Goal: Task Accomplishment & Management: Complete application form

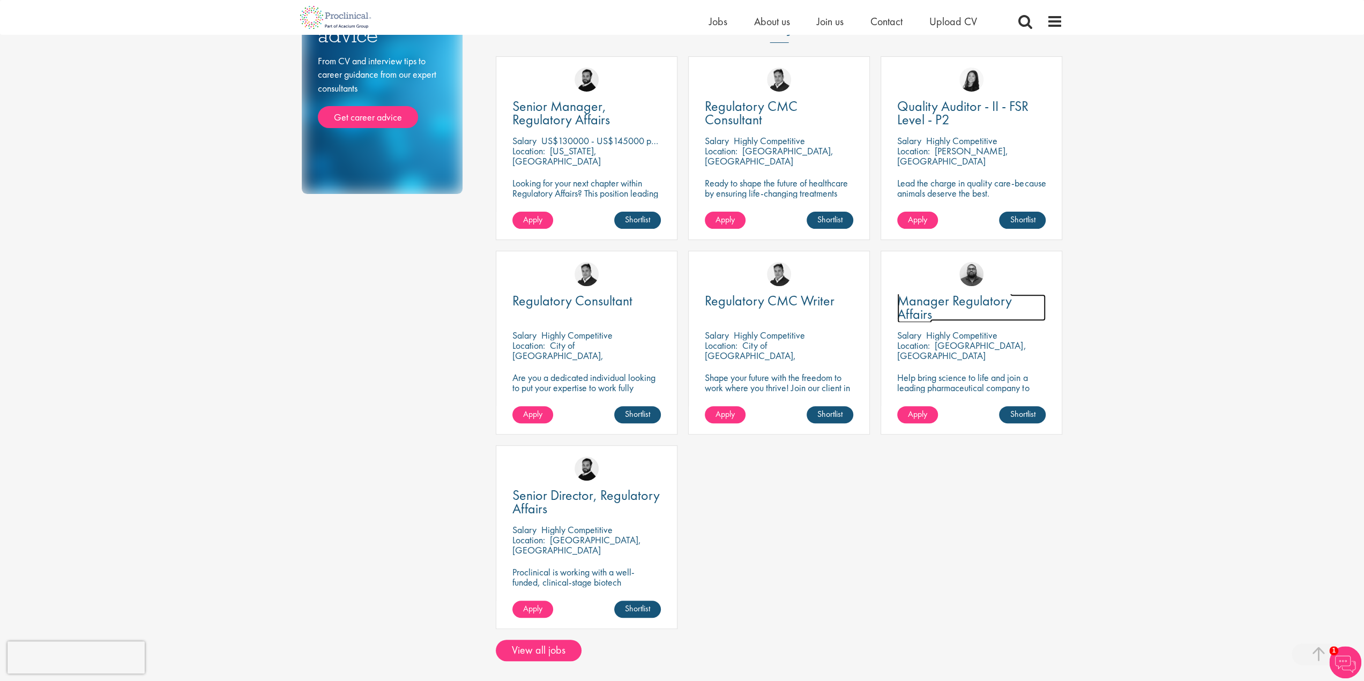
scroll to position [161, 0]
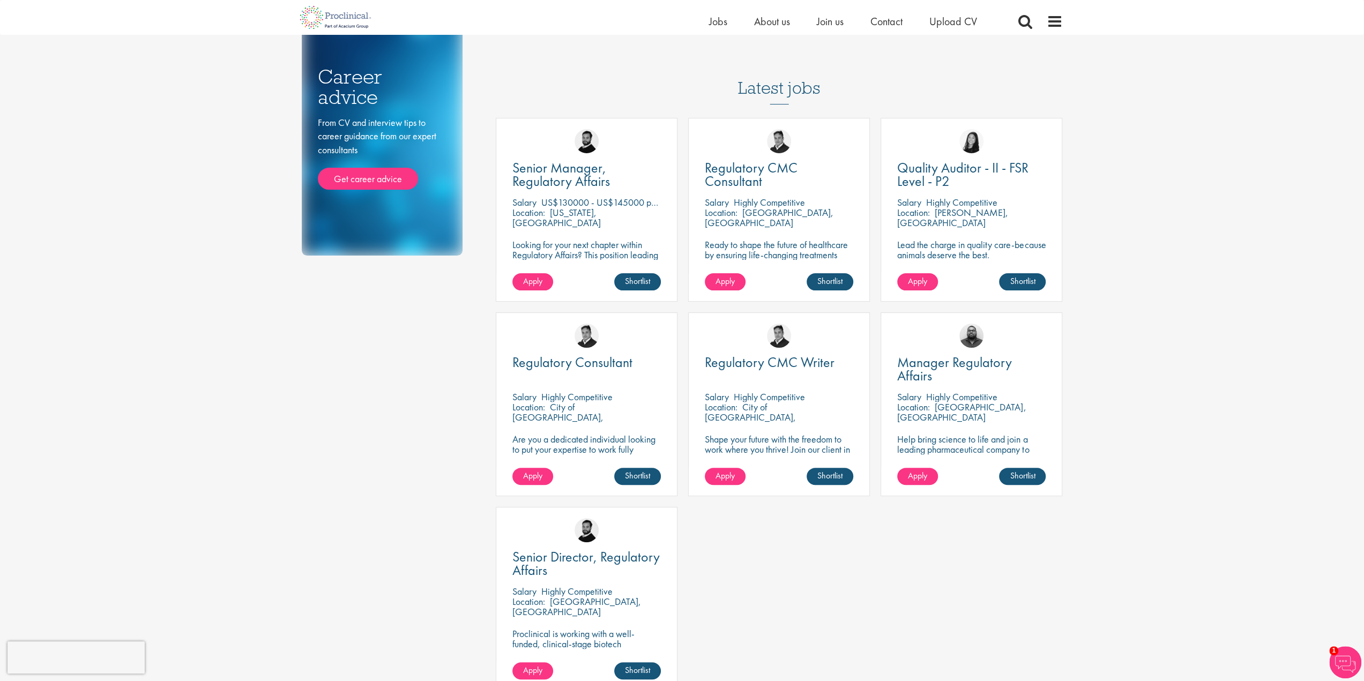
click at [584, 378] on div "Regulatory Consultant" at bounding box center [586, 370] width 148 height 28
click at [593, 362] on span "Regulatory Consultant" at bounding box center [572, 362] width 120 height 18
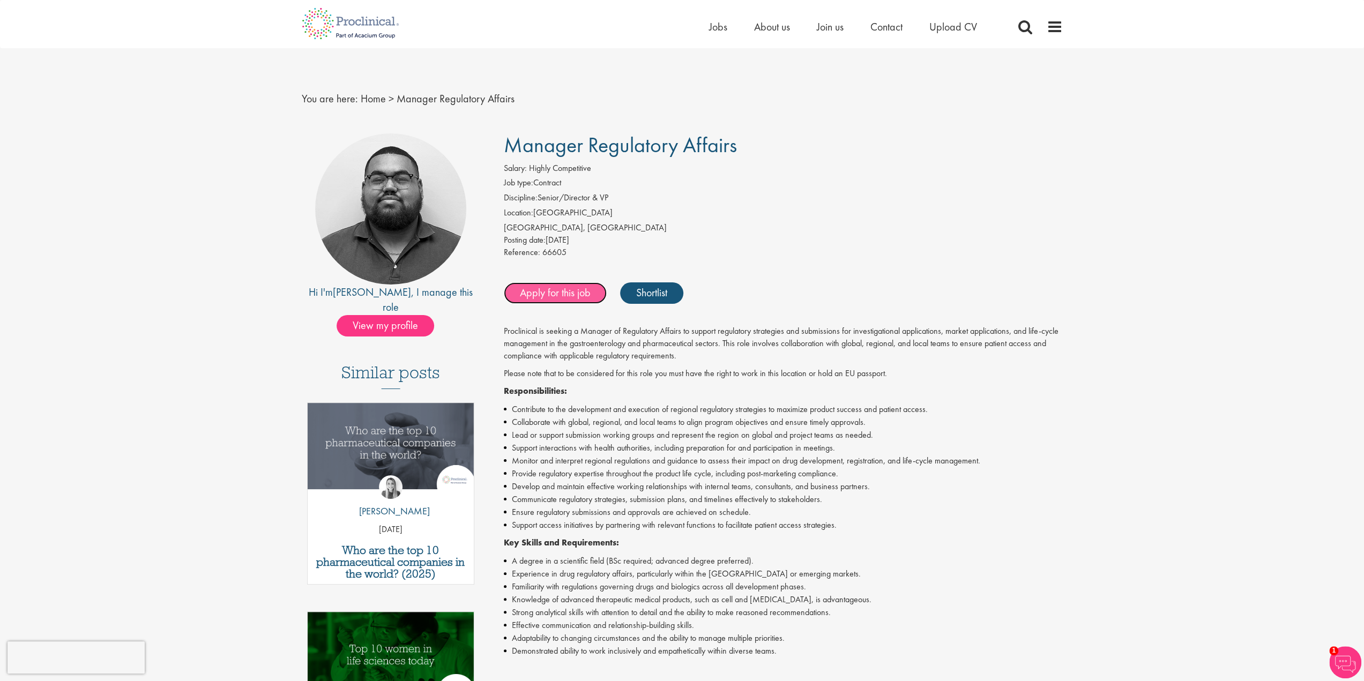
click at [556, 295] on link "Apply for this job" at bounding box center [555, 292] width 103 height 21
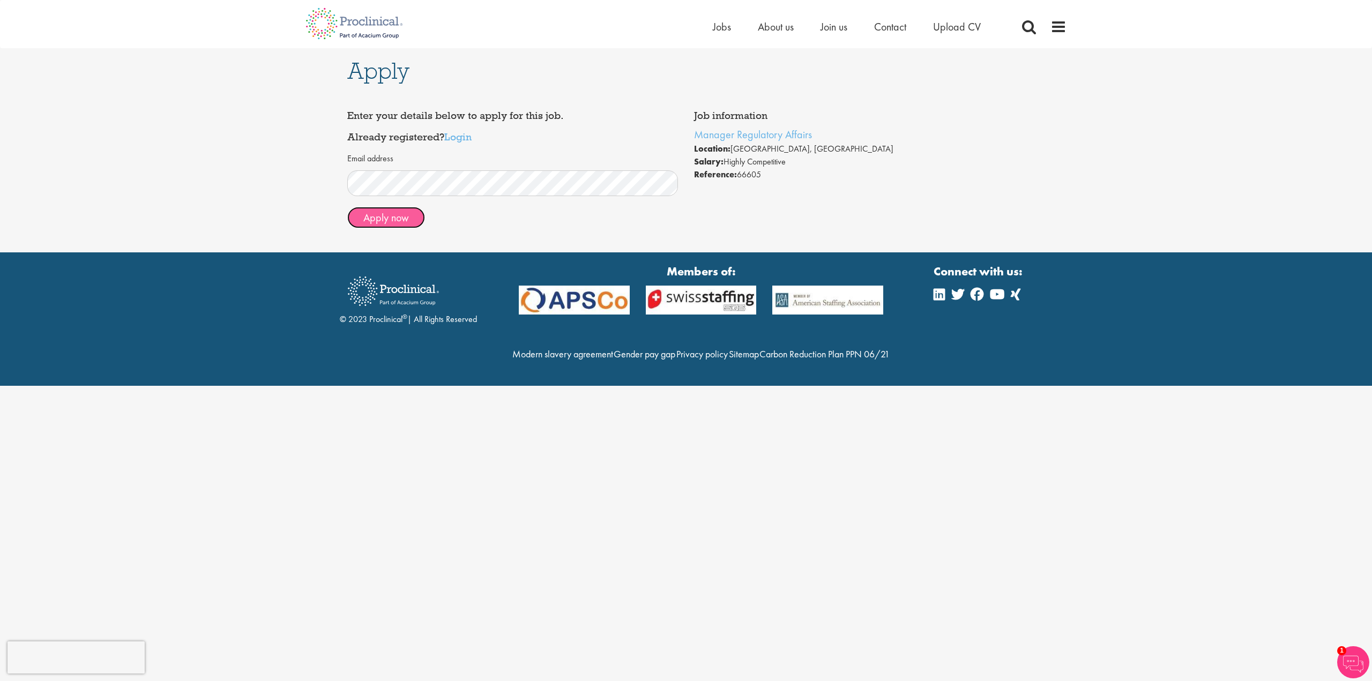
click at [407, 220] on button "Apply now" at bounding box center [386, 217] width 78 height 21
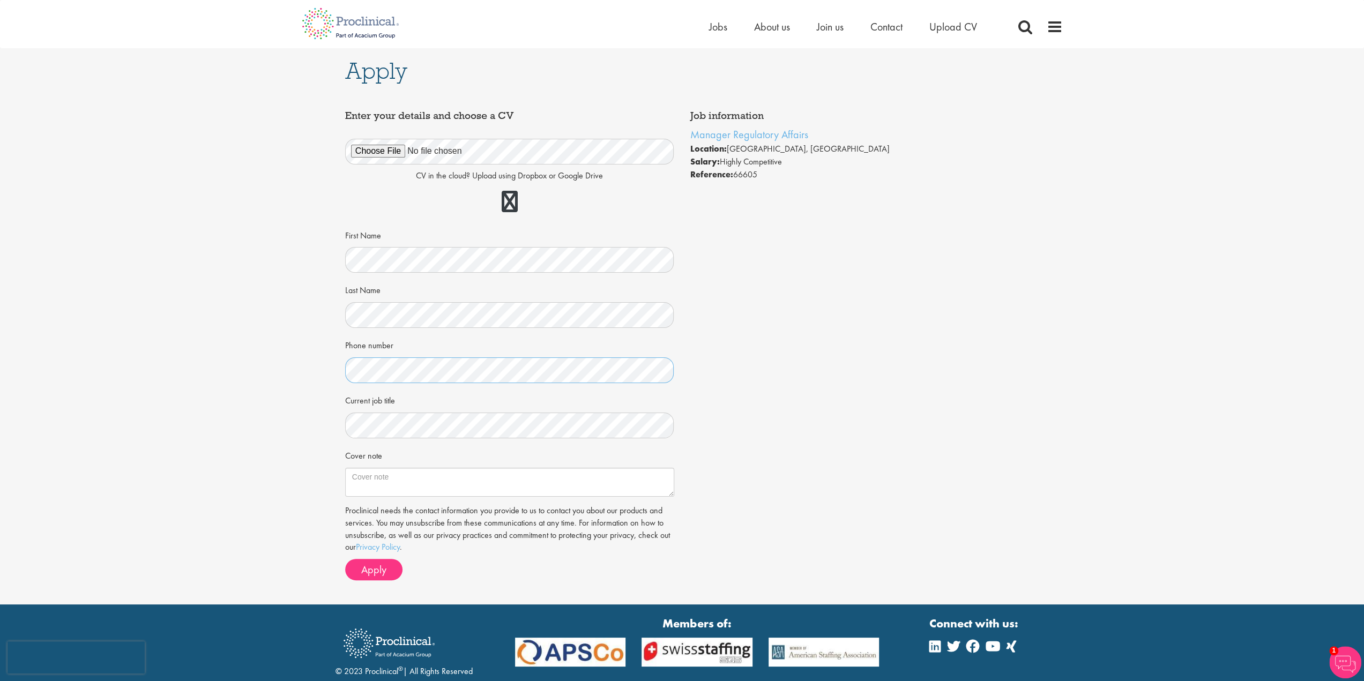
click at [334, 364] on div "Apply Job information Manager Regulatory Affairs Location: Zürich, Switzerland …" at bounding box center [682, 326] width 1380 height 556
click at [370, 575] on span "Apply" at bounding box center [373, 570] width 25 height 14
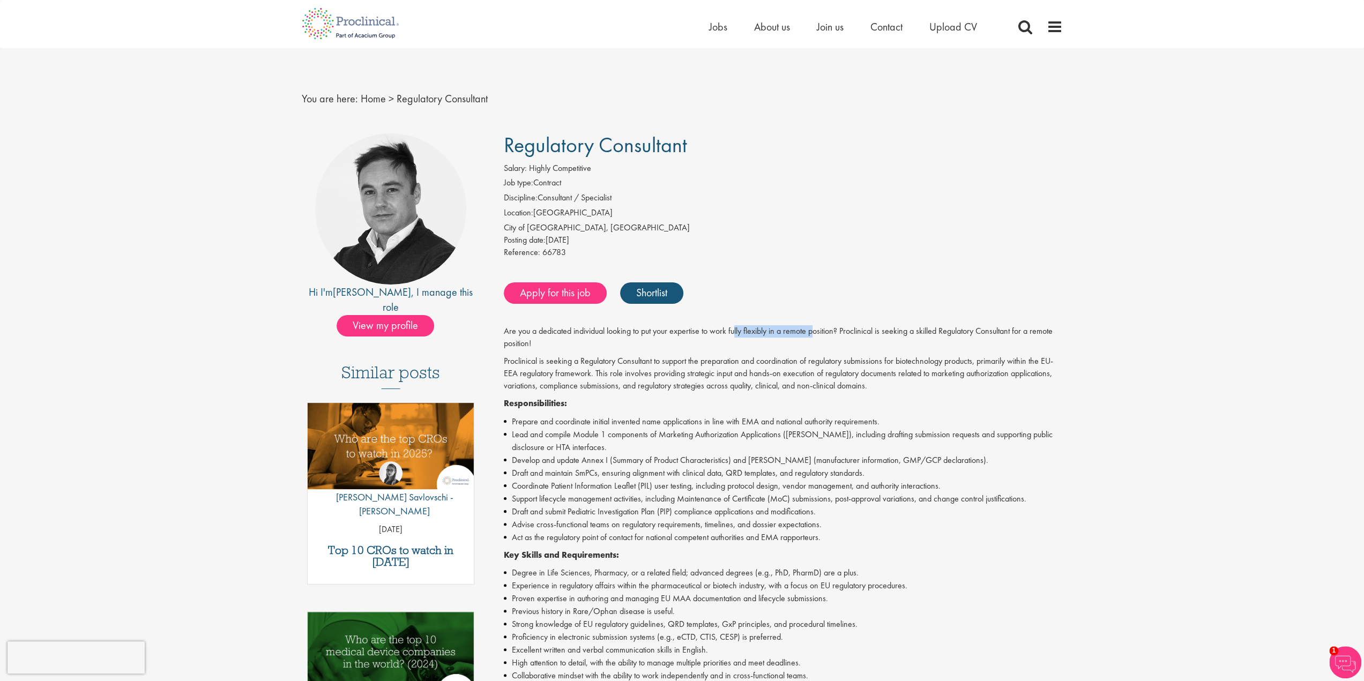
drag, startPoint x: 737, startPoint y: 325, endPoint x: 817, endPoint y: 334, distance: 80.3
click at [817, 334] on p "Are you a dedicated individual looking to put your expertise to work fully flex…" at bounding box center [783, 337] width 559 height 25
click at [814, 349] on p "Are you a dedicated individual looking to put your expertise to work fully flex…" at bounding box center [783, 337] width 559 height 25
drag, startPoint x: 547, startPoint y: 393, endPoint x: 845, endPoint y: 385, distance: 297.6
click at [854, 385] on div "Are you a dedicated individual looking to put your expertise to work fully flex…" at bounding box center [783, 557] width 559 height 464
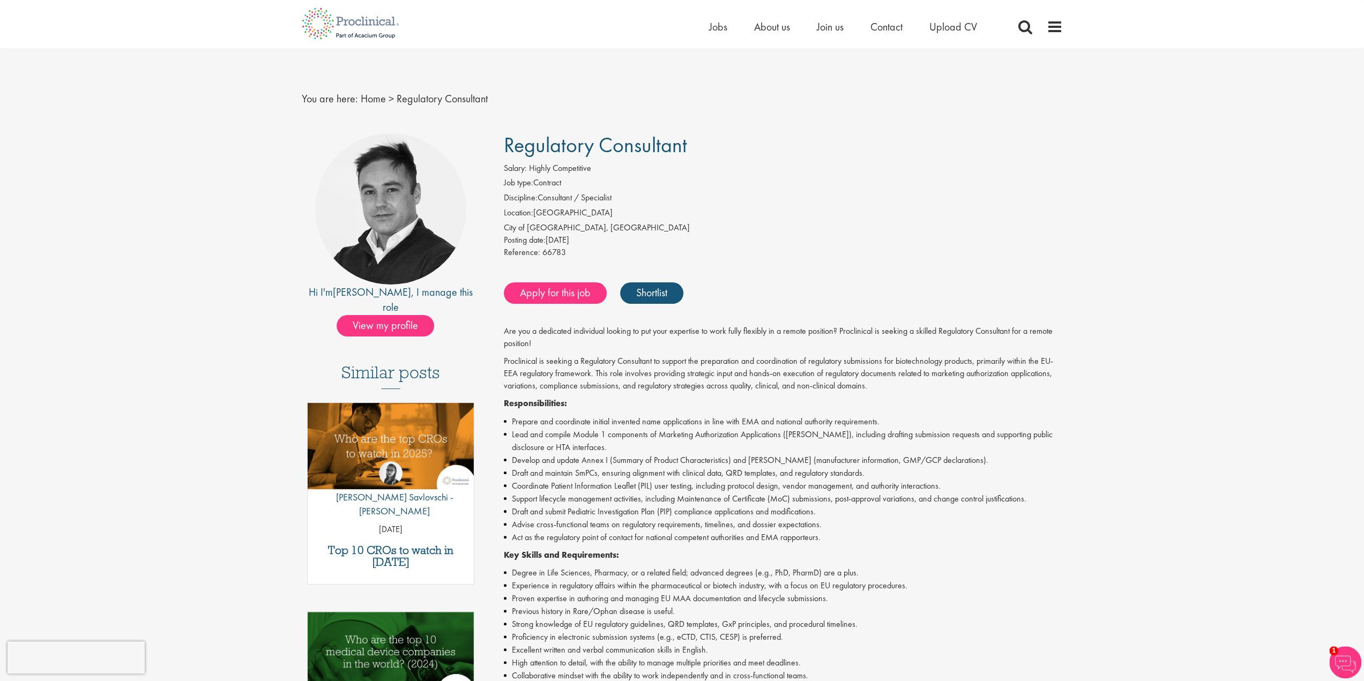
click at [677, 388] on p "Proclinical is seeking a Regulatory Consultant to support the preparation and c…" at bounding box center [783, 373] width 559 height 37
click at [571, 296] on link "Apply for this job" at bounding box center [555, 292] width 103 height 21
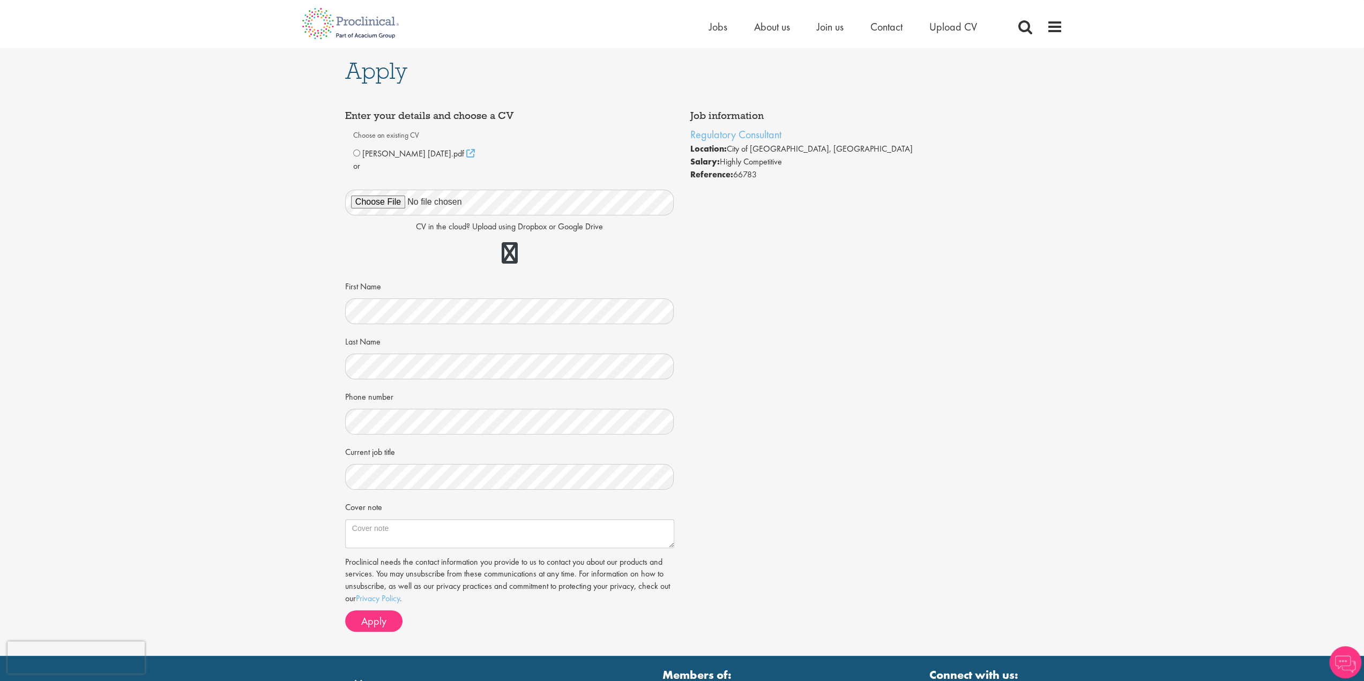
click at [283, 313] on div "Apply Job information Regulatory Consultant Location: [GEOGRAPHIC_DATA], [GEOGR…" at bounding box center [682, 352] width 1380 height 608
click at [412, 351] on div "Last Name" at bounding box center [509, 355] width 329 height 47
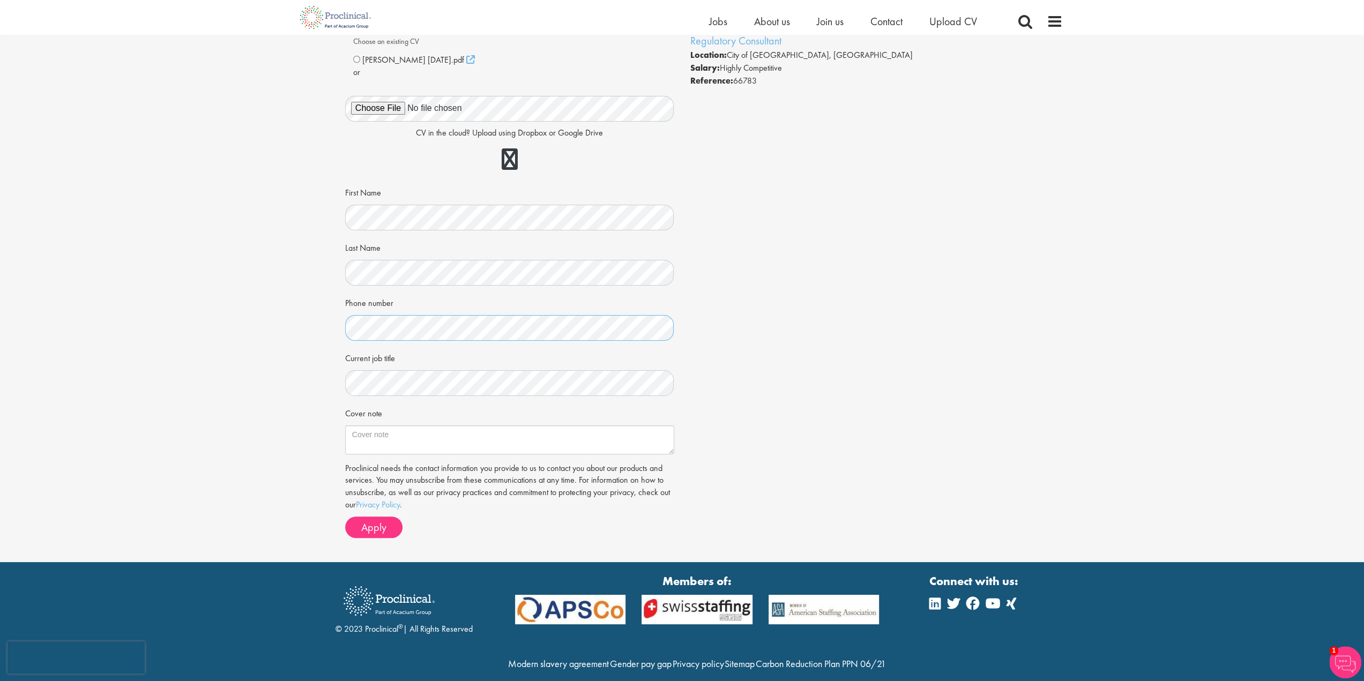
scroll to position [64, 0]
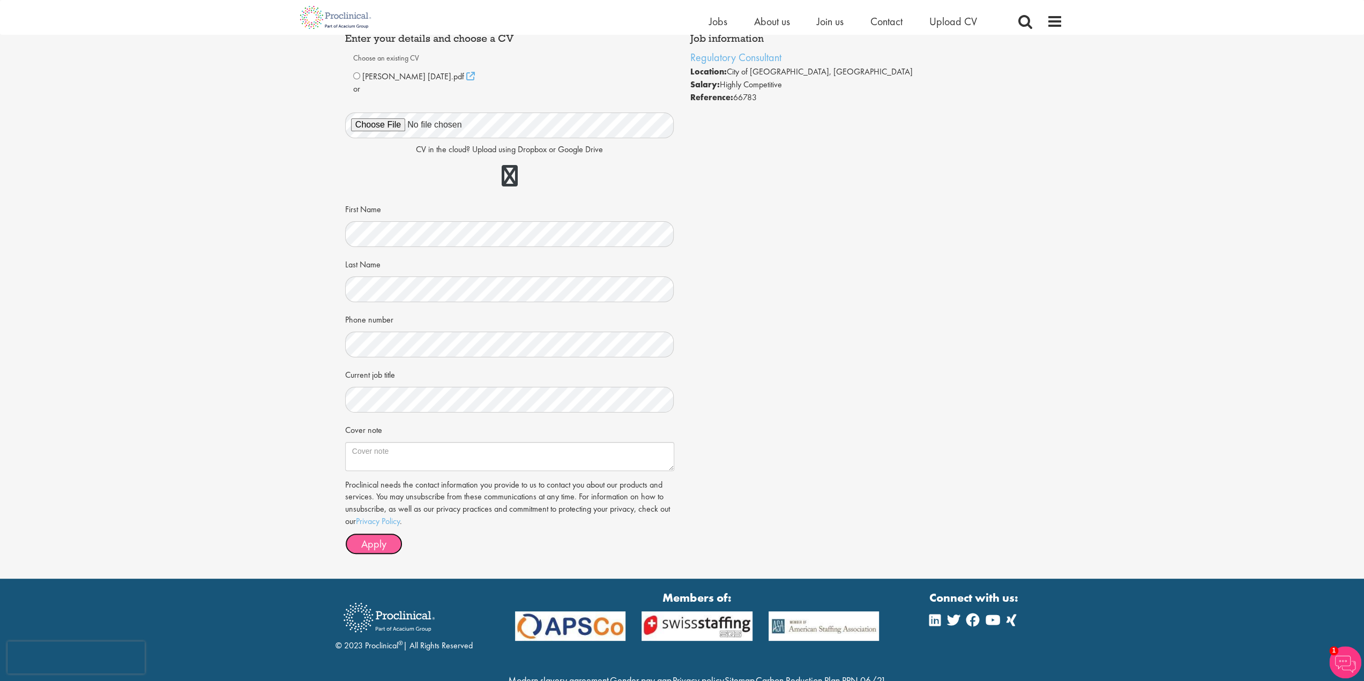
click at [371, 545] on span "Apply" at bounding box center [373, 544] width 25 height 14
